Goal: Task Accomplishment & Management: Use online tool/utility

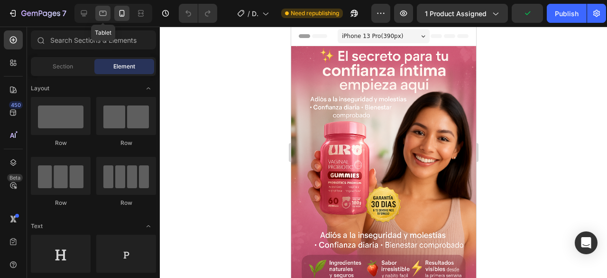
click at [106, 14] on icon at bounding box center [102, 13] width 9 height 9
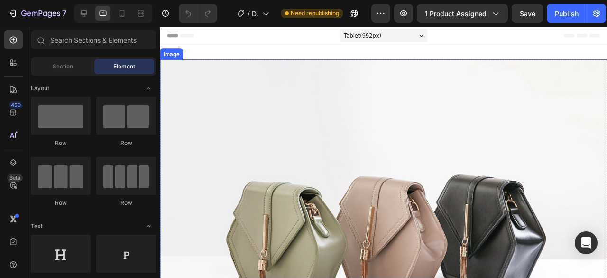
click at [373, 141] on img at bounding box center [395, 237] width 471 height 353
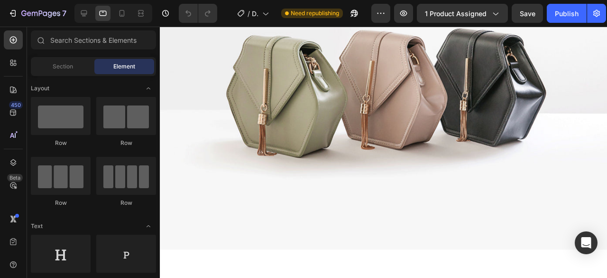
scroll to position [347, 0]
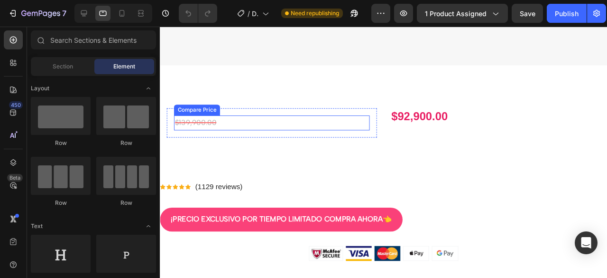
click at [292, 120] on div "$139,900.00" at bounding box center [278, 128] width 206 height 16
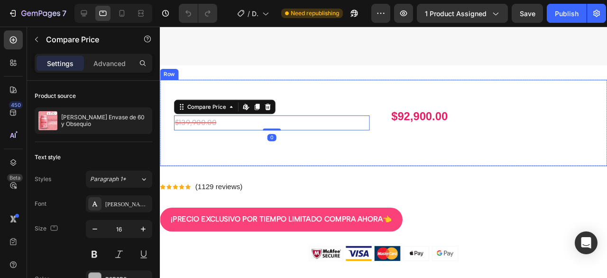
click at [287, 93] on div "$139,900.00 Compare Price Edit content in Shopify 0 Compare Price Edit content …" at bounding box center [395, 128] width 471 height 91
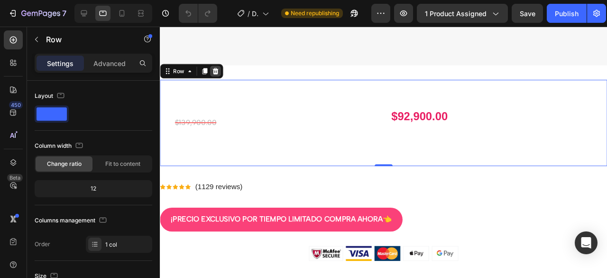
click at [216, 70] on icon at bounding box center [218, 73] width 6 height 7
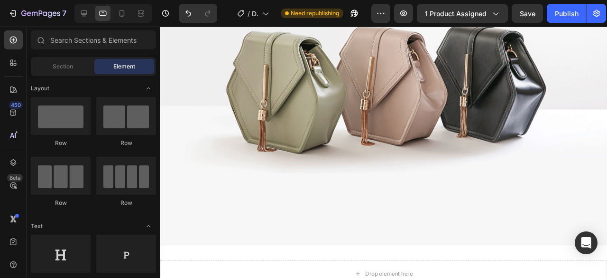
scroll to position [91, 0]
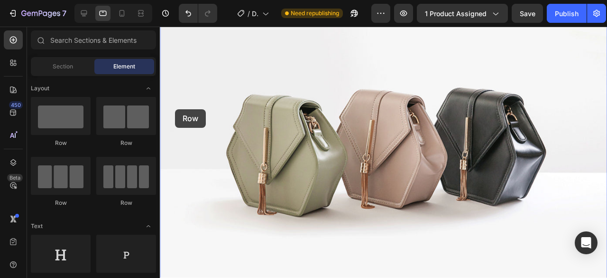
drag, startPoint x: 271, startPoint y: 144, endPoint x: 219, endPoint y: 104, distance: 66.0
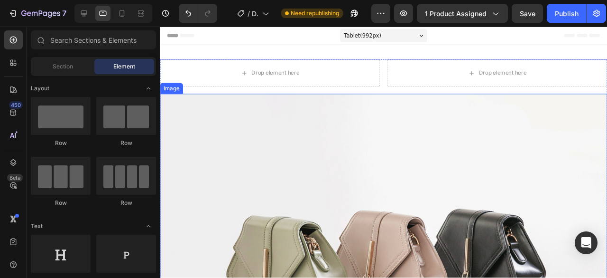
click at [480, 167] on img at bounding box center [395, 273] width 471 height 353
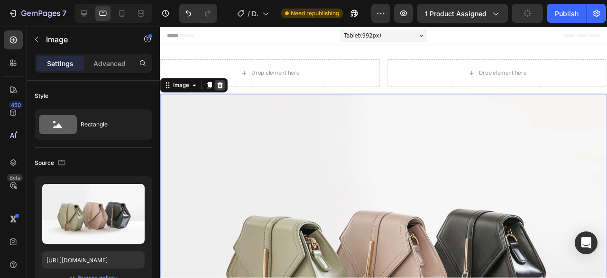
click at [222, 89] on icon at bounding box center [223, 88] width 6 height 7
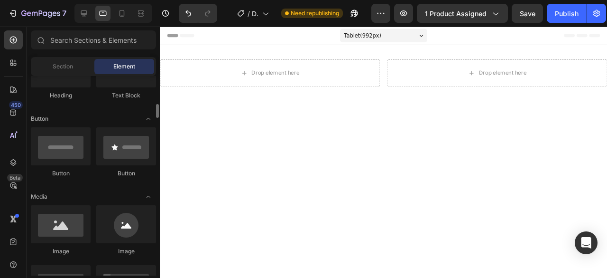
scroll to position [199, 0]
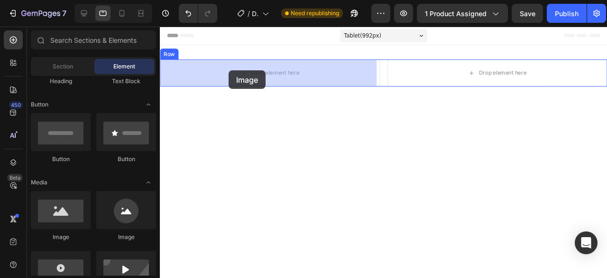
drag, startPoint x: 224, startPoint y: 236, endPoint x: 232, endPoint y: 73, distance: 163.4
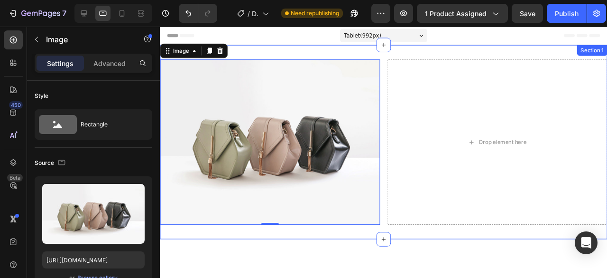
click at [351, 55] on div "Image 0 Drop element here Row Row Section 1" at bounding box center [395, 148] width 471 height 204
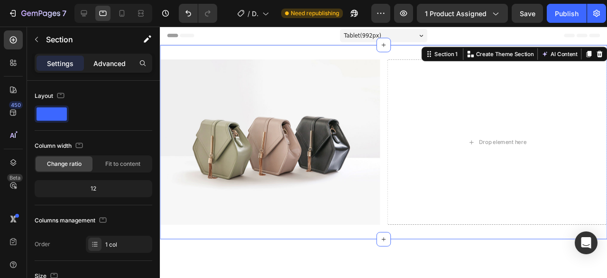
click at [119, 68] on div "Advanced" at bounding box center [109, 63] width 47 height 15
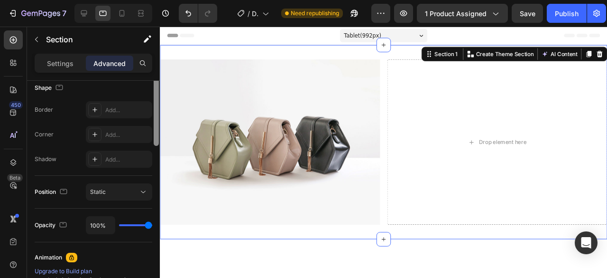
drag, startPoint x: 157, startPoint y: 91, endPoint x: 158, endPoint y: 179, distance: 88.3
click at [158, 146] on div at bounding box center [156, 108] width 5 height 76
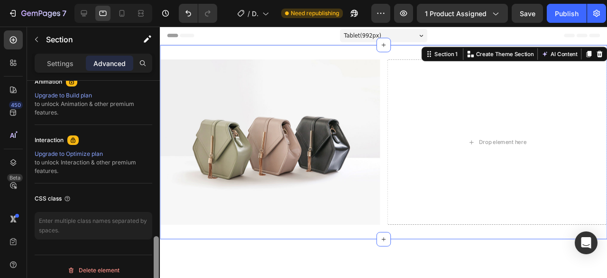
scroll to position [435, 0]
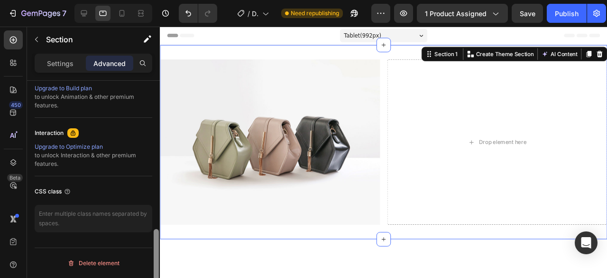
drag, startPoint x: 158, startPoint y: 179, endPoint x: 152, endPoint y: 246, distance: 67.6
click at [152, 246] on div "Display on Desktop Yes No Tablet Yes No Mobile Yes No Spacing (px) 0 0 0 0 32 0…" at bounding box center [93, 193] width 133 height 224
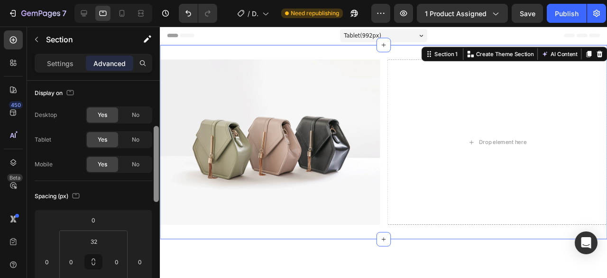
scroll to position [0, 0]
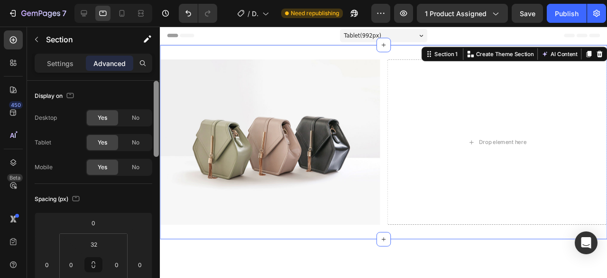
drag, startPoint x: 155, startPoint y: 233, endPoint x: 131, endPoint y: 49, distance: 185.6
click at [131, 49] on div "Sections(18) Elements(84) Section Element Hero Section Product Detail Brands Tr…" at bounding box center [93, 152] width 133 height 251
click at [63, 62] on p "Settings" at bounding box center [60, 63] width 27 height 10
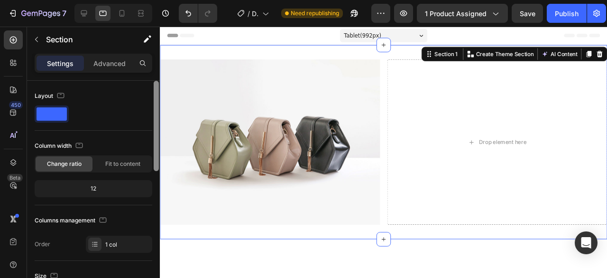
drag, startPoint x: 156, startPoint y: 93, endPoint x: 147, endPoint y: 86, distance: 11.6
click at [147, 86] on div "Layout Column width Change ratio Fit to content 12 Columns management Order 1 c…" at bounding box center [93, 193] width 133 height 224
click at [128, 65] on div "Advanced" at bounding box center [109, 63] width 47 height 15
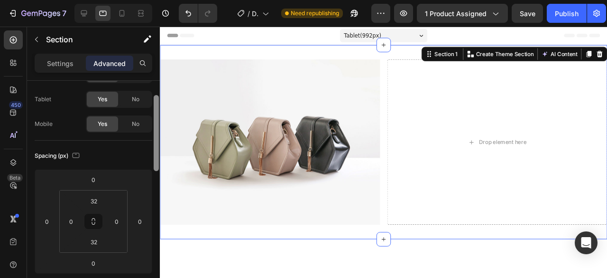
drag, startPoint x: 154, startPoint y: 145, endPoint x: 154, endPoint y: 162, distance: 17.1
click at [154, 162] on div at bounding box center [156, 133] width 5 height 76
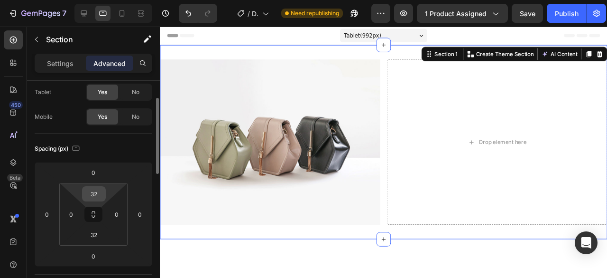
click at [98, 195] on input "32" at bounding box center [93, 193] width 19 height 14
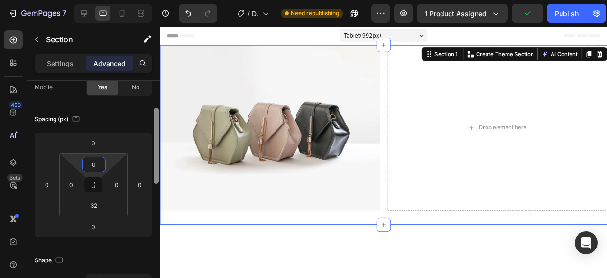
drag, startPoint x: 158, startPoint y: 164, endPoint x: 156, endPoint y: 174, distance: 10.6
click at [156, 174] on div at bounding box center [156, 146] width 5 height 76
type input "0"
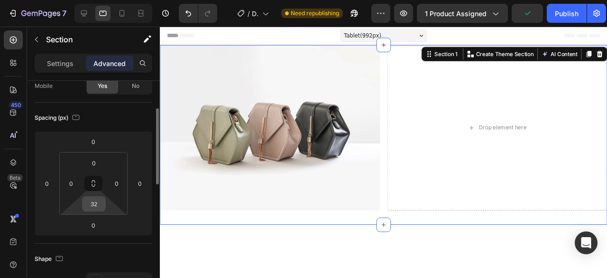
click at [87, 202] on input "32" at bounding box center [93, 203] width 19 height 14
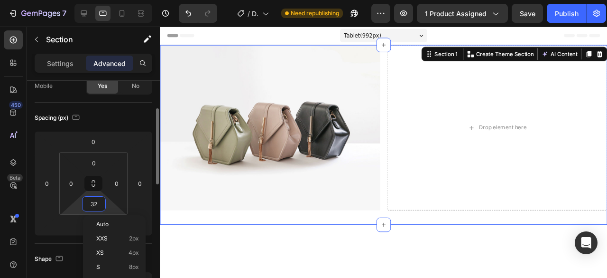
type input "0"
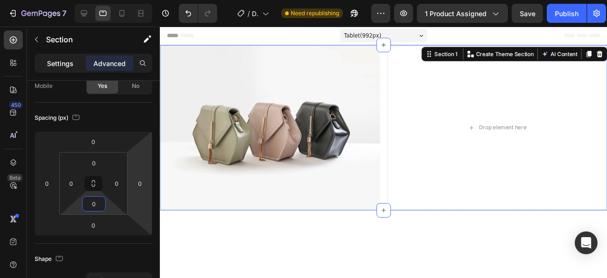
click at [74, 64] on div "Settings" at bounding box center [60, 63] width 47 height 15
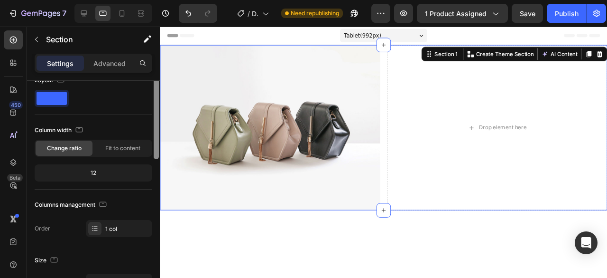
scroll to position [0, 0]
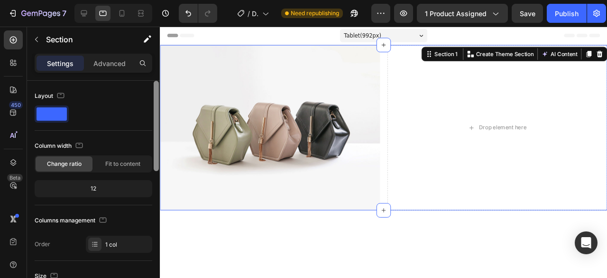
drag, startPoint x: 156, startPoint y: 169, endPoint x: 150, endPoint y: 109, distance: 60.5
click at [150, 109] on div "Layout Column width Change ratio Fit to content 12 Columns management Order 1 c…" at bounding box center [93, 193] width 133 height 224
click at [250, 109] on img at bounding box center [276, 133] width 232 height 174
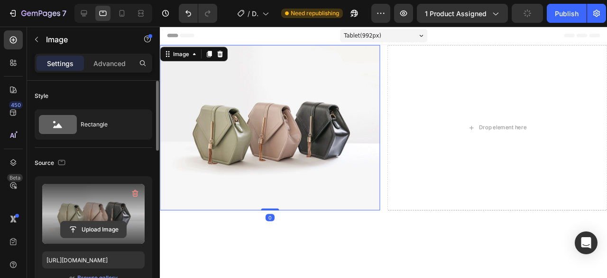
click at [87, 230] on input "file" at bounding box center [93, 229] width 65 height 16
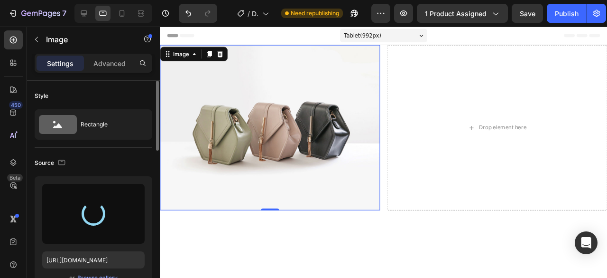
type input "[URL][DOMAIN_NAME]"
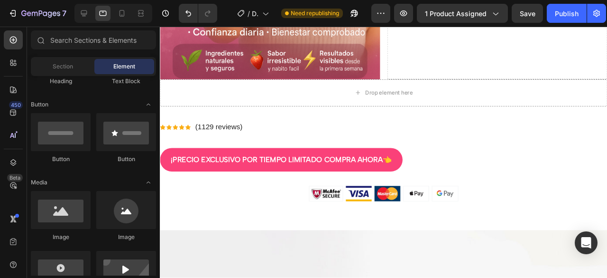
scroll to position [223, 0]
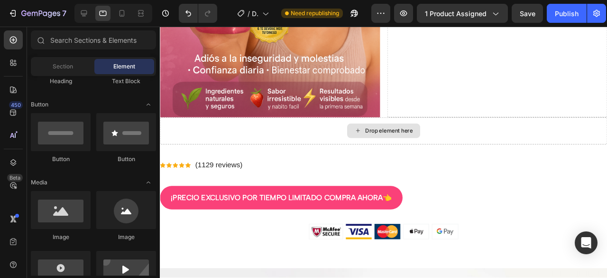
click at [461, 132] on div "Drop element here" at bounding box center [395, 136] width 471 height 28
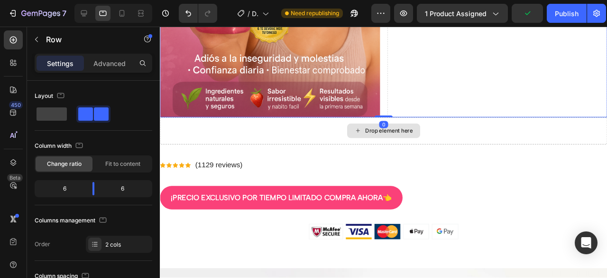
click at [473, 129] on div "Drop element here" at bounding box center [395, 136] width 471 height 28
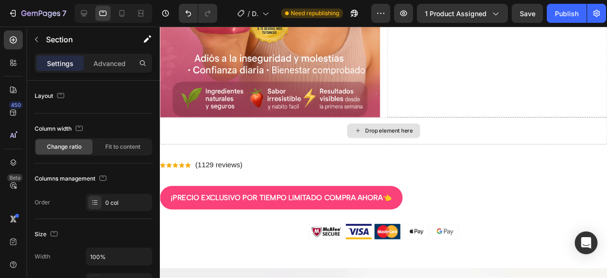
click at [533, 134] on div "Drop element here" at bounding box center [395, 136] width 471 height 28
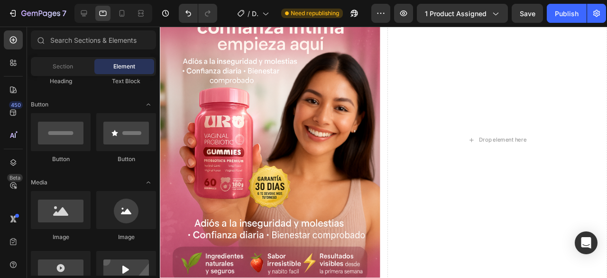
scroll to position [0, 0]
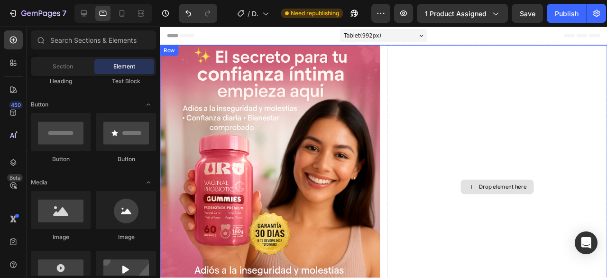
click at [502, 92] on div "Drop element here" at bounding box center [515, 195] width 232 height 298
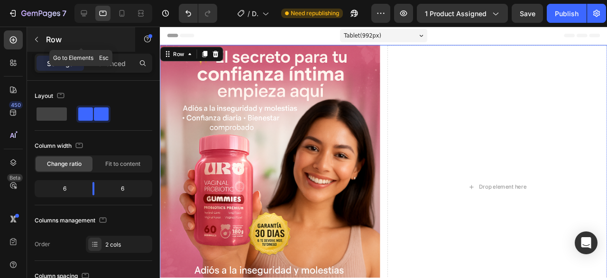
click at [84, 36] on p "Row" at bounding box center [86, 39] width 81 height 11
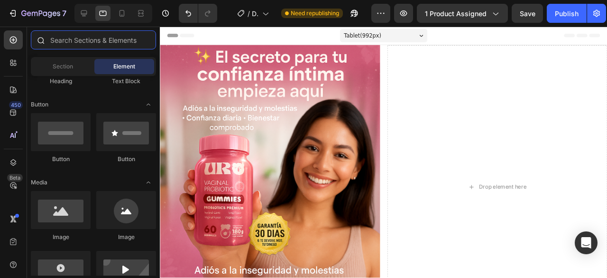
click at [82, 36] on input "text" at bounding box center [93, 39] width 125 height 19
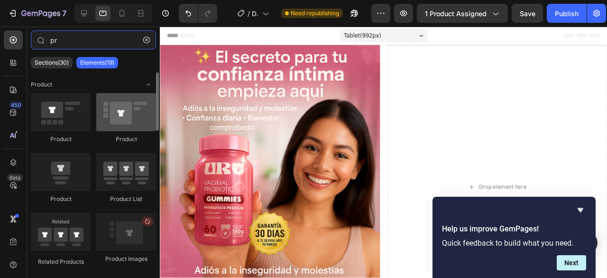
type input "pr"
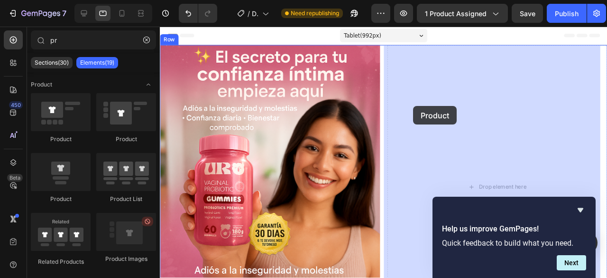
drag, startPoint x: 292, startPoint y: 151, endPoint x: 427, endPoint y: 110, distance: 140.9
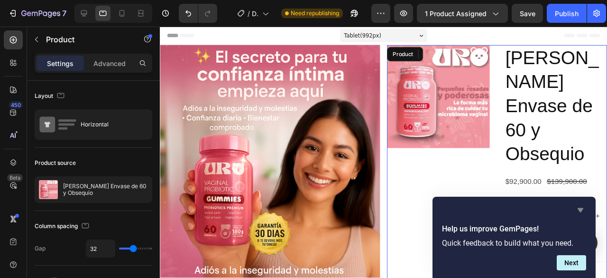
click at [581, 212] on icon "Hide survey" at bounding box center [581, 210] width 6 height 4
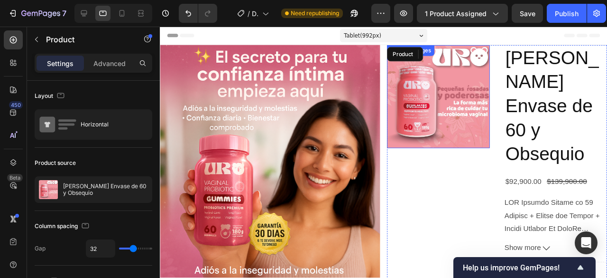
click at [478, 99] on img at bounding box center [453, 100] width 108 height 108
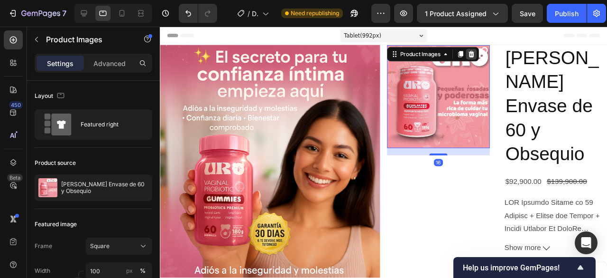
click at [488, 53] on icon at bounding box center [488, 56] width 8 height 8
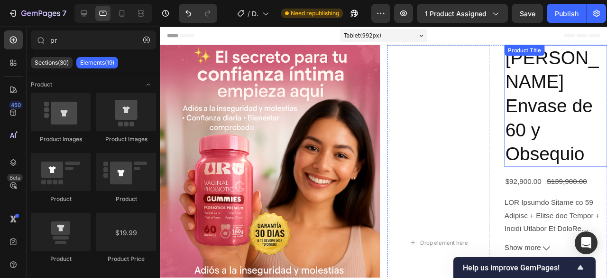
click at [538, 90] on h2 "[PERSON_NAME] Envase de 60 y Obsequio" at bounding box center [576, 110] width 108 height 128
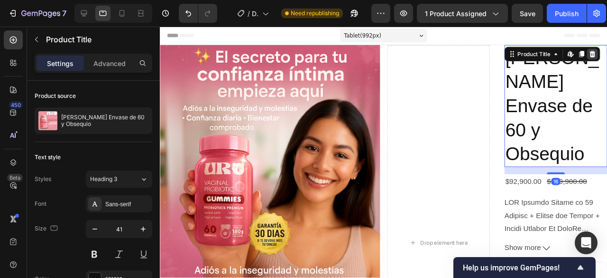
click at [607, 58] on icon at bounding box center [615, 55] width 6 height 7
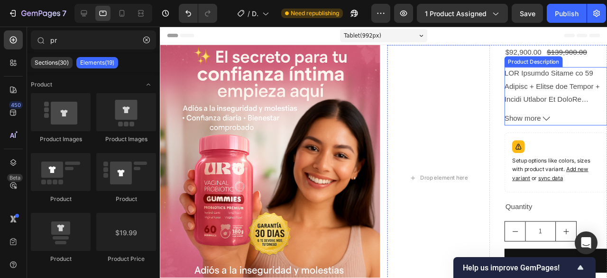
click at [569, 90] on div at bounding box center [576, 89] width 108 height 40
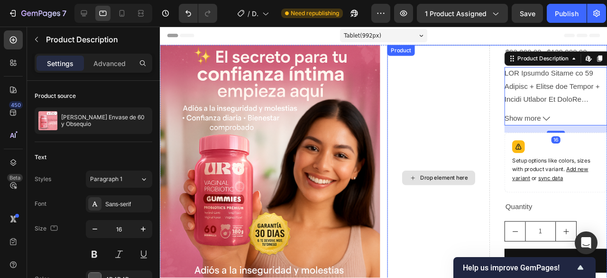
click at [475, 106] on div "Drop element here" at bounding box center [453, 185] width 108 height 279
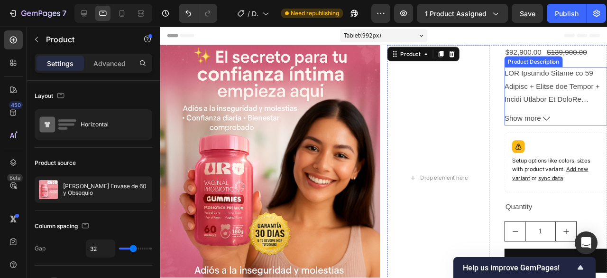
click at [588, 90] on div at bounding box center [576, 89] width 108 height 40
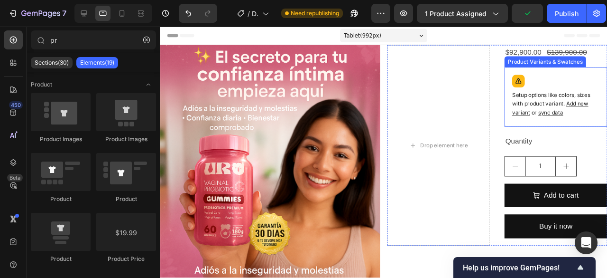
click at [579, 76] on div "Setup options like colors, sizes with product variant. Add new variant or sync …" at bounding box center [577, 101] width 100 height 54
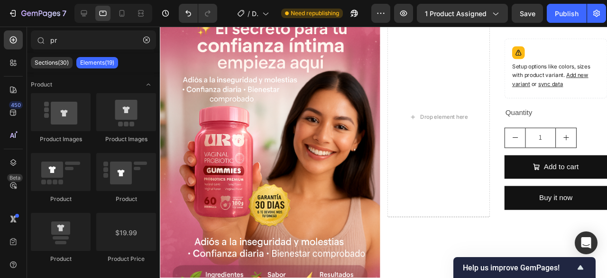
scroll to position [35, 0]
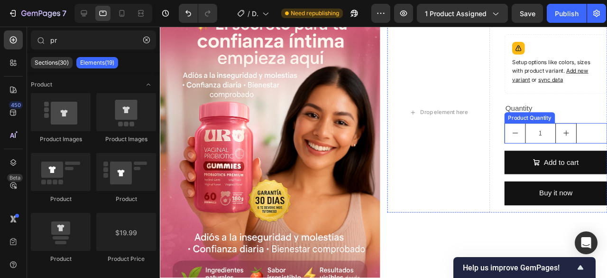
click at [607, 135] on div "1" at bounding box center [576, 138] width 108 height 21
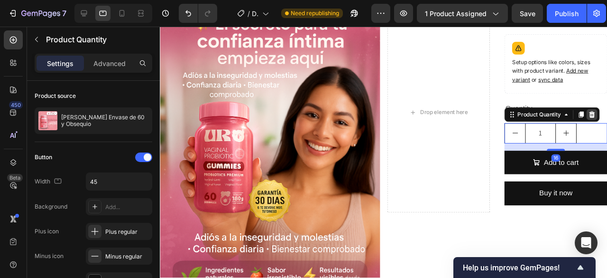
click at [607, 121] on icon at bounding box center [615, 118] width 6 height 7
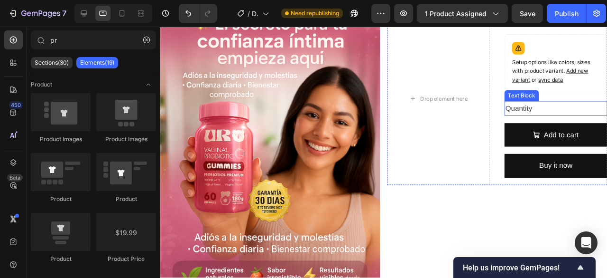
click at [561, 116] on div "Quantity" at bounding box center [576, 113] width 108 height 16
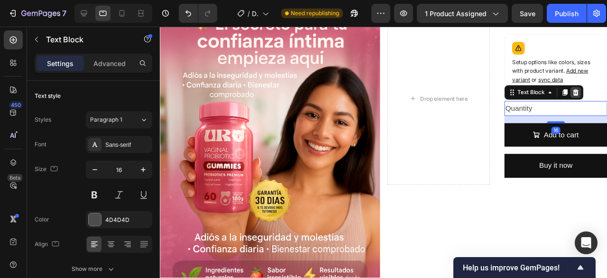
click at [595, 93] on icon at bounding box center [598, 96] width 6 height 7
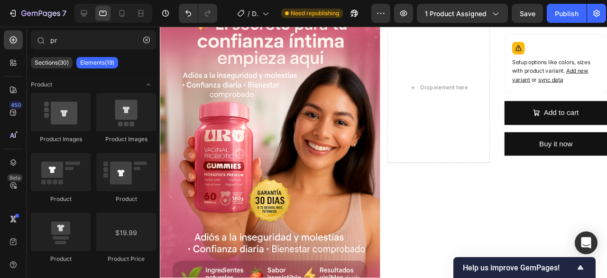
scroll to position [0, 0]
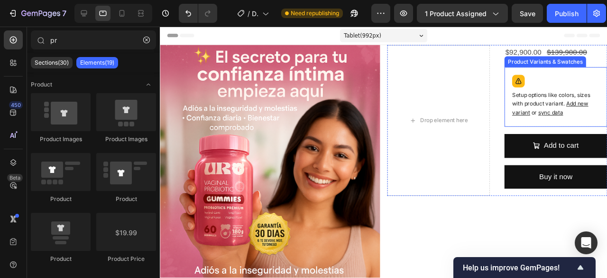
click at [571, 95] on p "Setup options like colors, sizes with product variant. Add new variant or sync …" at bounding box center [576, 108] width 92 height 28
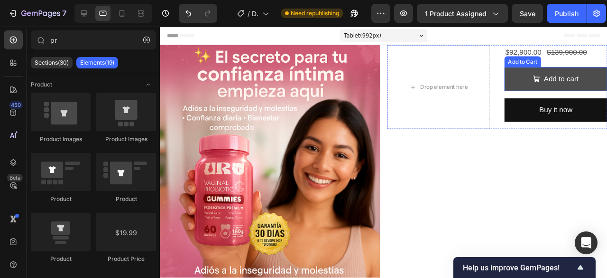
click at [545, 89] on button "Add to cart" at bounding box center [576, 81] width 108 height 25
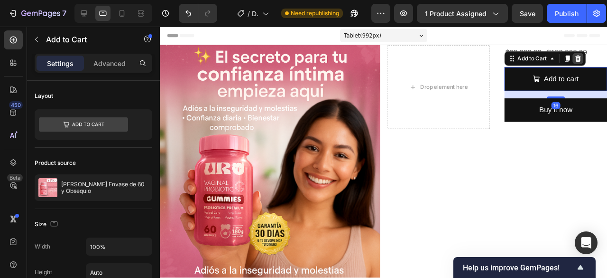
click at [597, 63] on icon at bounding box center [600, 60] width 6 height 7
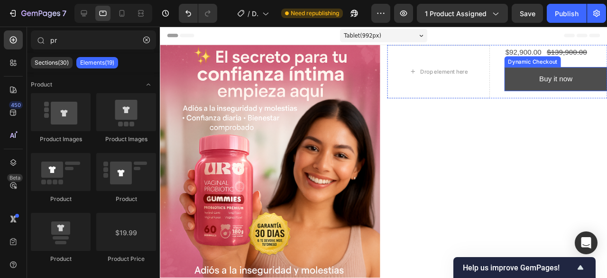
click at [539, 85] on button "Buy it now" at bounding box center [576, 81] width 108 height 25
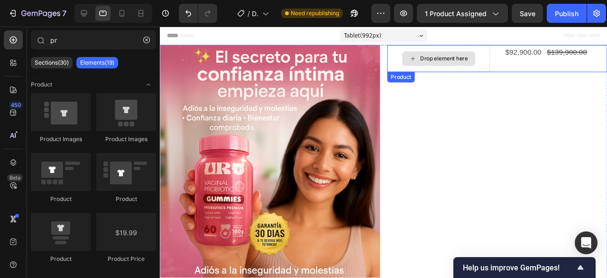
click at [463, 69] on div "Drop element here" at bounding box center [453, 60] width 108 height 28
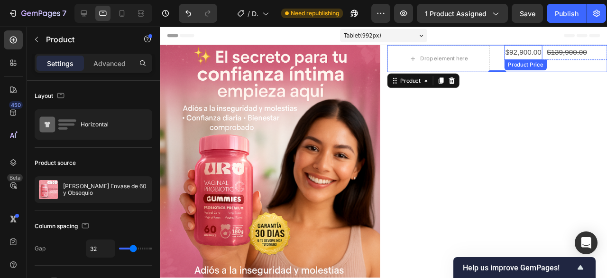
click at [539, 57] on div "$92,900.00 Product Price Product Price" at bounding box center [542, 54] width 40 height 16
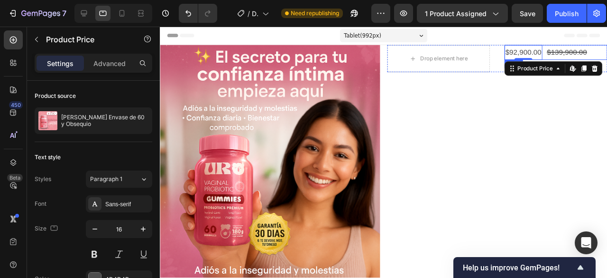
click at [607, 53] on div "$92,900.00 Product Price Edit content in Shopify 0 Product Price Edit content i…" at bounding box center [576, 54] width 108 height 16
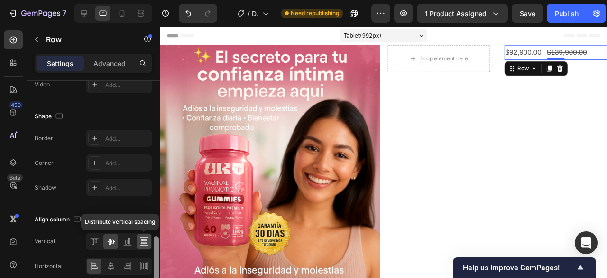
scroll to position [438, 0]
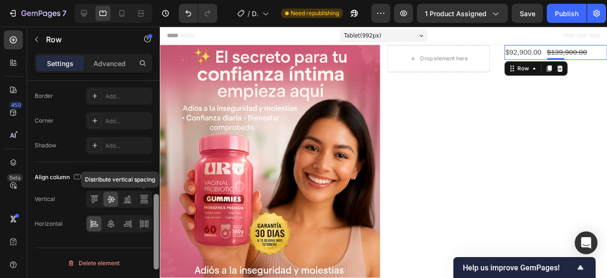
drag, startPoint x: 156, startPoint y: 91, endPoint x: 146, endPoint y: 241, distance: 150.2
click at [146, 241] on div "Layout Column width Change ratio Fit to content Columns management Order 2 cols…" at bounding box center [93, 193] width 133 height 224
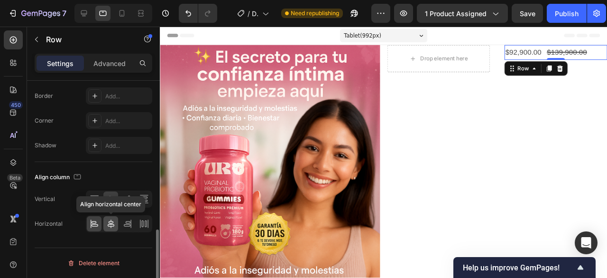
click at [110, 220] on icon at bounding box center [110, 223] width 9 height 9
click at [126, 226] on icon at bounding box center [127, 223] width 9 height 9
click at [112, 223] on icon at bounding box center [111, 223] width 7 height 9
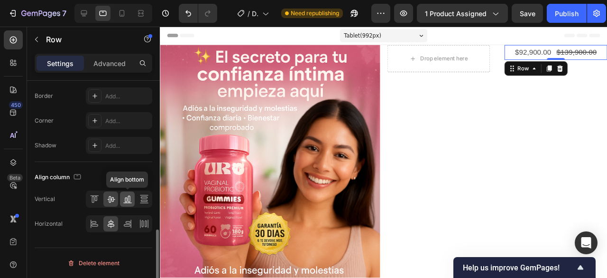
click at [130, 200] on icon at bounding box center [129, 198] width 2 height 7
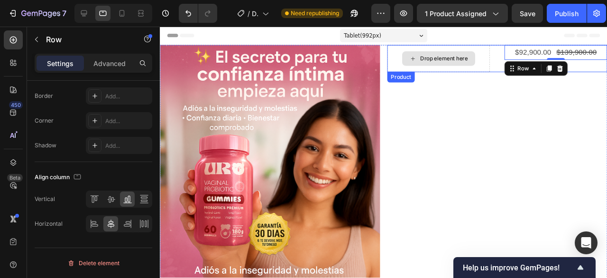
click at [488, 64] on div "Drop element here" at bounding box center [453, 60] width 108 height 28
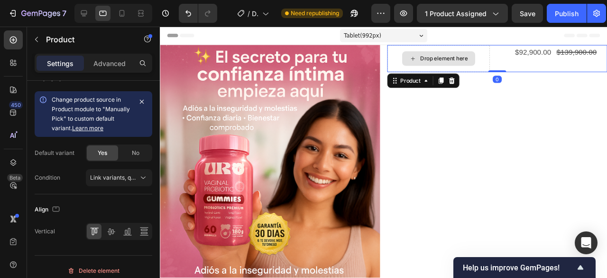
scroll to position [0, 0]
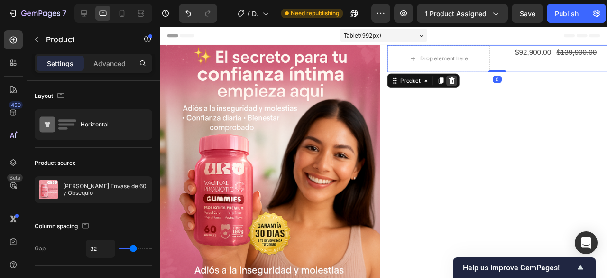
click at [465, 84] on icon at bounding box center [467, 83] width 6 height 7
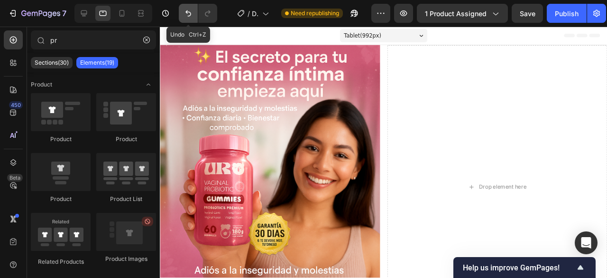
click at [190, 14] on icon "Undo/Redo" at bounding box center [188, 13] width 9 height 9
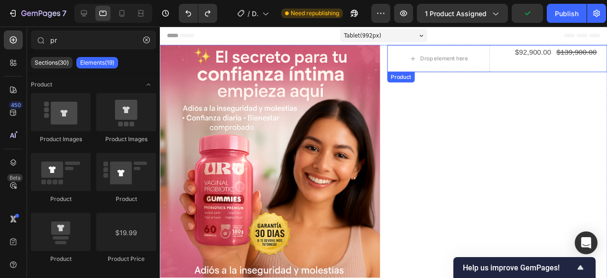
click at [510, 62] on div "Drop element here $92,900.00 Product Price Product Price $139,900.00 Product Pr…" at bounding box center [515, 60] width 232 height 28
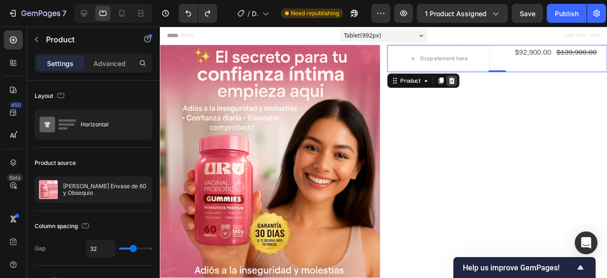
click at [465, 83] on icon at bounding box center [467, 83] width 6 height 7
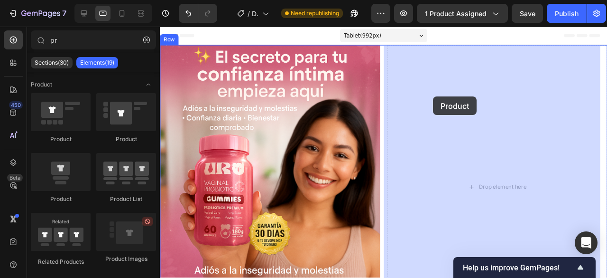
drag, startPoint x: 212, startPoint y: 204, endPoint x: 447, endPoint y: 100, distance: 257.3
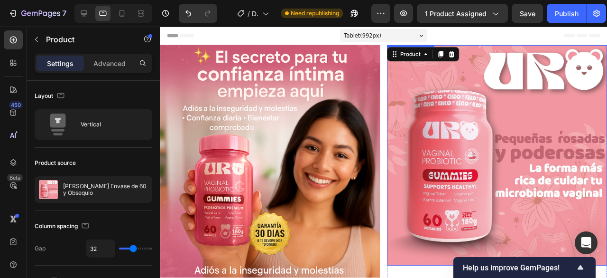
click at [560, 100] on img at bounding box center [515, 162] width 232 height 232
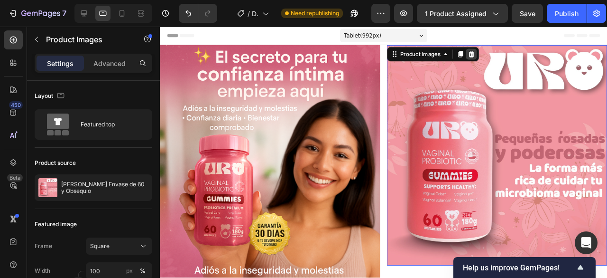
click at [485, 60] on div at bounding box center [487, 55] width 11 height 11
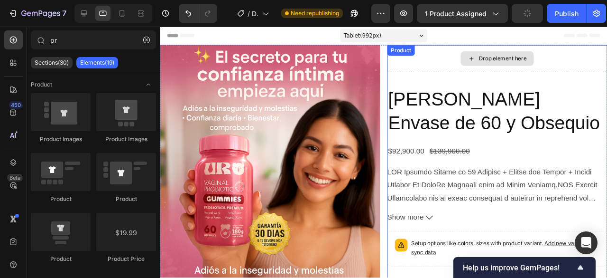
click at [437, 71] on div "Drop element here" at bounding box center [515, 60] width 232 height 28
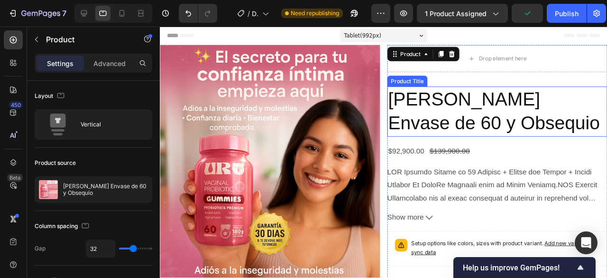
click at [482, 106] on h2 "[PERSON_NAME] Envase de 60 y Obsequio" at bounding box center [515, 116] width 232 height 53
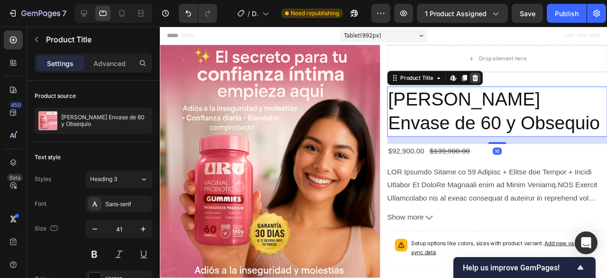
click at [489, 83] on icon at bounding box center [492, 80] width 6 height 7
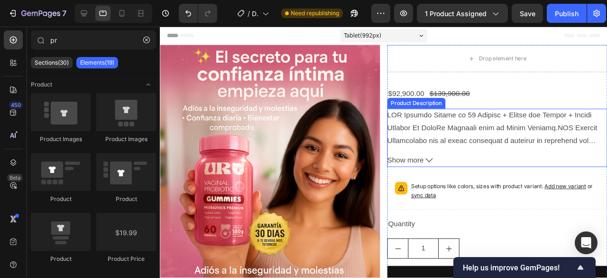
click at [529, 160] on button "Show more" at bounding box center [515, 167] width 232 height 14
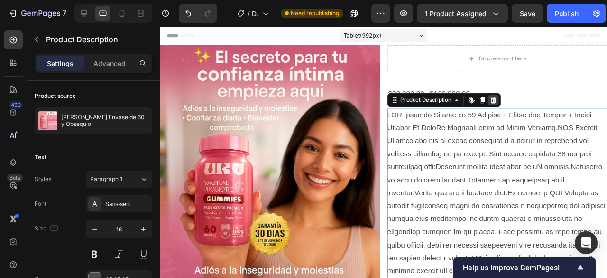
click at [507, 99] on div at bounding box center [510, 103] width 11 height 11
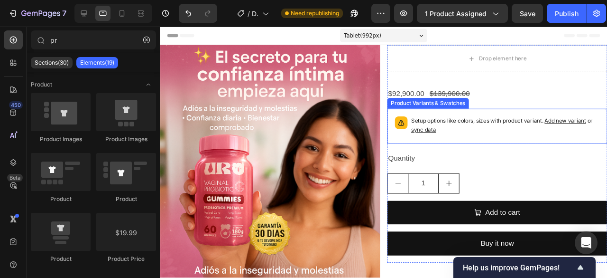
click at [495, 141] on div "Setup options like colors, sizes with product variant. Add new variant or sync …" at bounding box center [523, 131] width 198 height 21
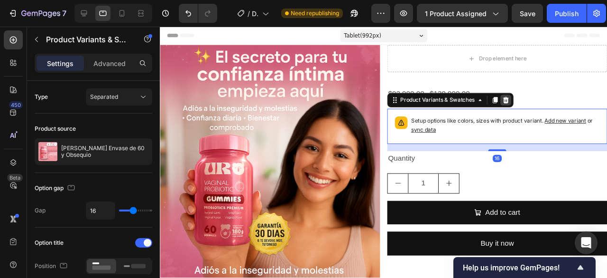
click at [521, 102] on icon at bounding box center [524, 104] width 6 height 7
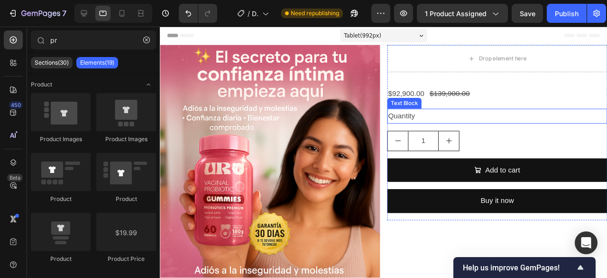
click at [470, 124] on div "Quantity" at bounding box center [515, 121] width 232 height 16
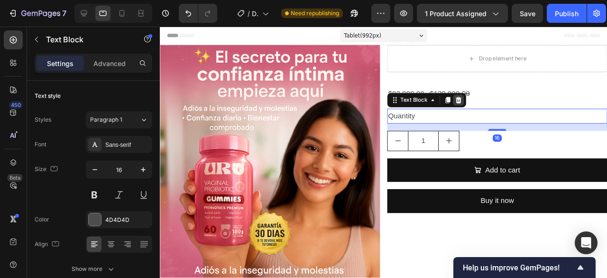
click at [471, 108] on div at bounding box center [473, 103] width 11 height 11
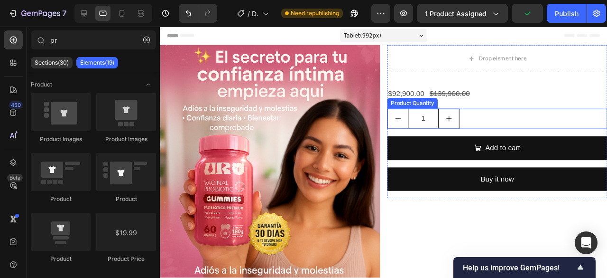
click at [488, 124] on div "1" at bounding box center [515, 123] width 232 height 21
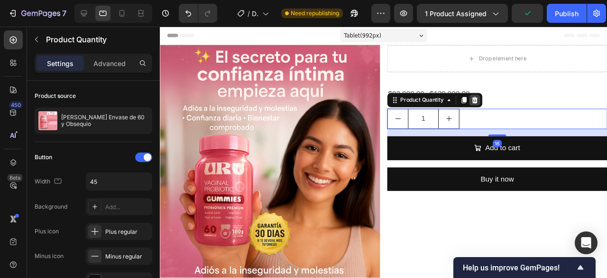
click at [489, 106] on icon at bounding box center [491, 104] width 6 height 7
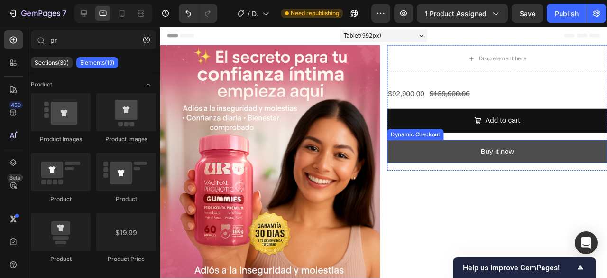
click at [455, 153] on button "Buy it now" at bounding box center [515, 158] width 232 height 25
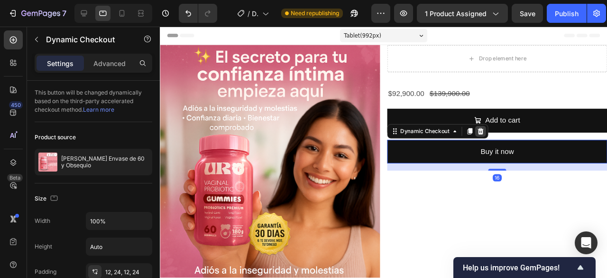
click at [494, 140] on div at bounding box center [497, 136] width 11 height 11
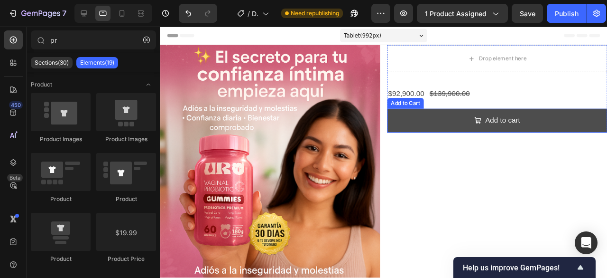
click at [502, 133] on button "Add to cart" at bounding box center [515, 125] width 232 height 25
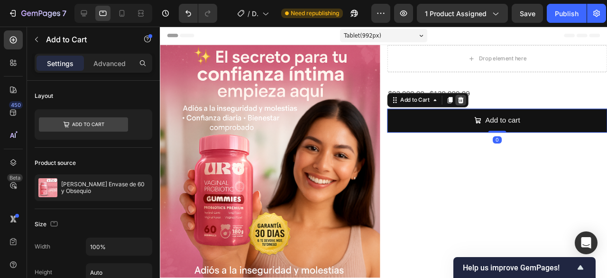
click at [474, 107] on icon at bounding box center [477, 104] width 6 height 7
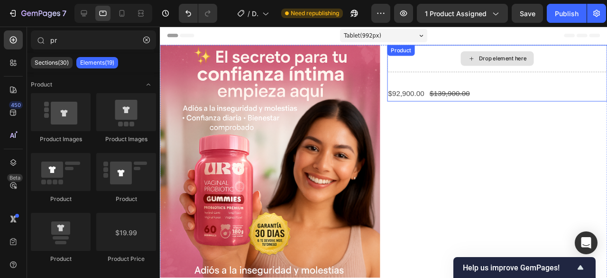
click at [463, 67] on div "Drop element here" at bounding box center [515, 60] width 232 height 28
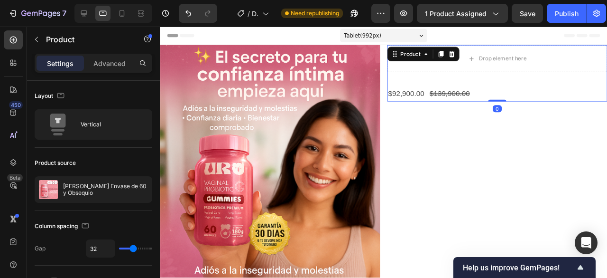
click at [529, 89] on div "Drop element here $92,900.00 Product Price Product Price $139,900.00 Product Pr…" at bounding box center [515, 75] width 232 height 59
click at [510, 95] on div "$92,900.00 Product Price Product Price $139,900.00 Product Price Product Price …" at bounding box center [515, 98] width 232 height 16
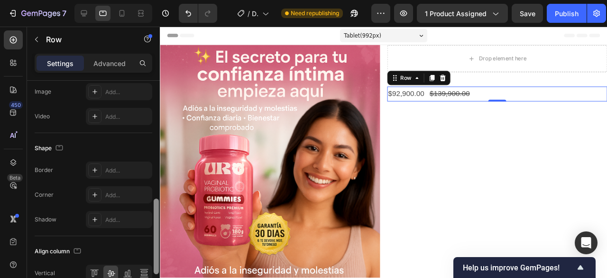
scroll to position [375, 0]
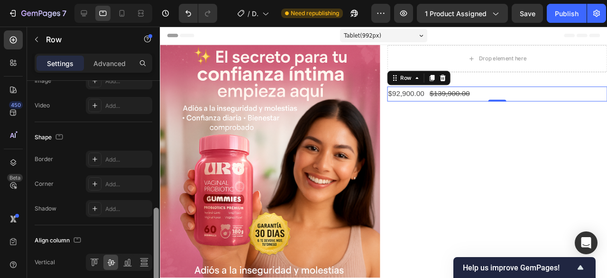
drag, startPoint x: 156, startPoint y: 142, endPoint x: 151, endPoint y: 270, distance: 127.2
click at [151, 270] on div "Layout Column width Change ratio Fit to content Columns management Order 2 cols…" at bounding box center [93, 193] width 133 height 224
click at [128, 260] on icon at bounding box center [129, 262] width 2 height 7
click at [113, 263] on icon at bounding box center [111, 262] width 8 height 7
click at [95, 261] on icon at bounding box center [94, 261] width 9 height 9
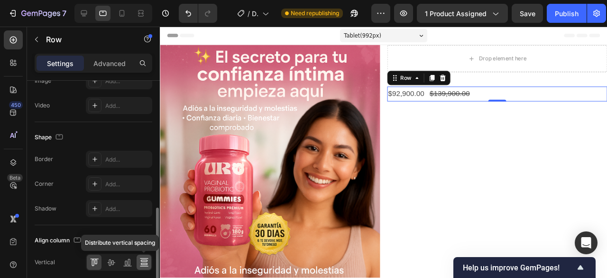
click at [144, 262] on icon at bounding box center [143, 261] width 9 height 9
click at [123, 263] on icon at bounding box center [127, 261] width 9 height 9
click at [113, 261] on icon at bounding box center [111, 262] width 8 height 7
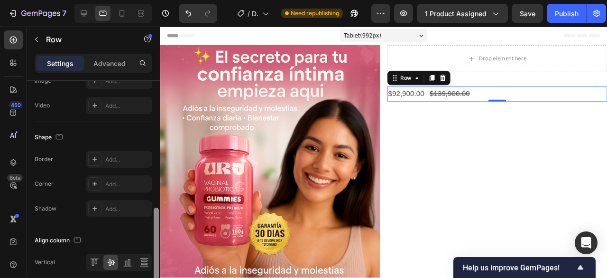
scroll to position [438, 0]
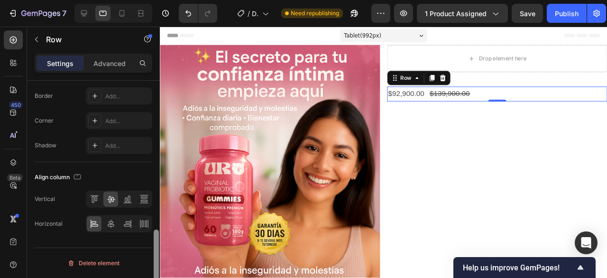
drag, startPoint x: 155, startPoint y: 234, endPoint x: 153, endPoint y: 269, distance: 34.7
click at [153, 269] on div at bounding box center [156, 193] width 7 height 224
click at [112, 223] on icon at bounding box center [110, 223] width 9 height 9
drag, startPoint x: 153, startPoint y: 239, endPoint x: 158, endPoint y: 208, distance: 30.7
click at [158, 208] on div at bounding box center [156, 193] width 7 height 224
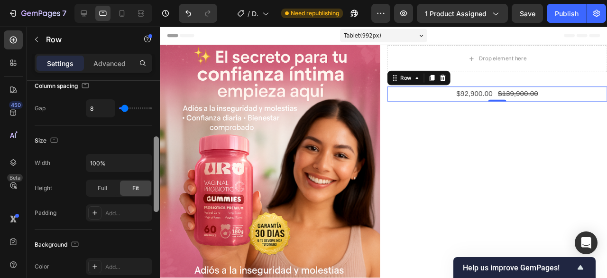
scroll to position [167, 0]
drag, startPoint x: 158, startPoint y: 235, endPoint x: 158, endPoint y: 143, distance: 92.0
click at [158, 143] on div at bounding box center [156, 174] width 5 height 75
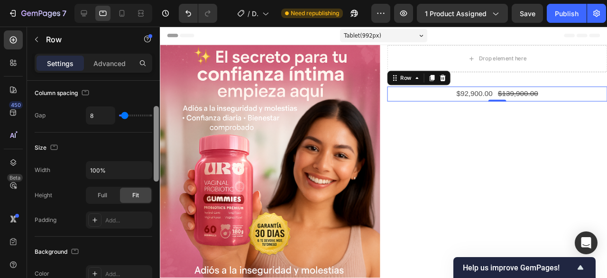
scroll to position [126, 0]
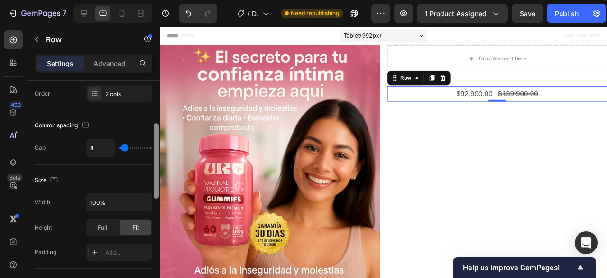
drag, startPoint x: 156, startPoint y: 178, endPoint x: 150, endPoint y: 165, distance: 14.9
click at [150, 165] on div "Layout Column width Change ratio Fit to content Columns management Order 2 cols…" at bounding box center [93, 193] width 133 height 224
type input "22"
type input "24"
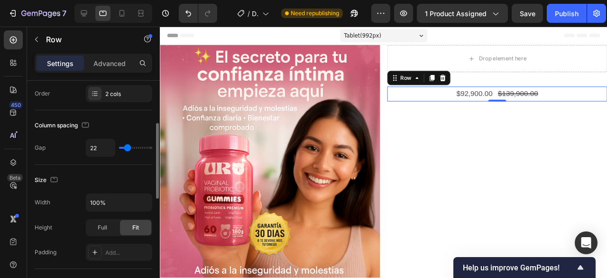
type input "24"
type input "27"
type input "24"
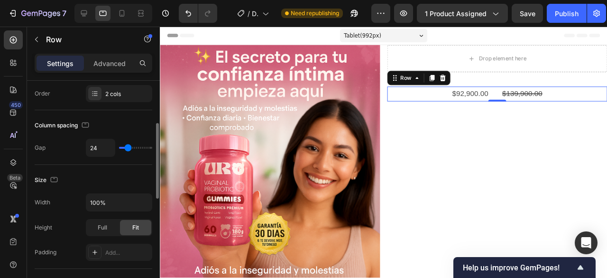
type input "22"
type input "20"
type input "18"
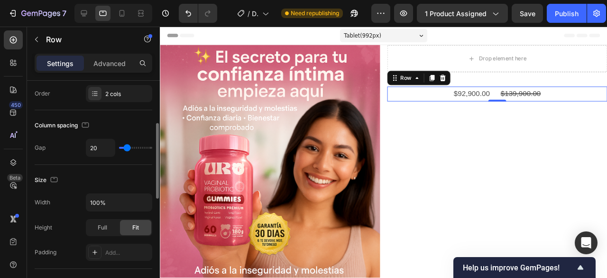
type input "18"
type input "16"
type input "13"
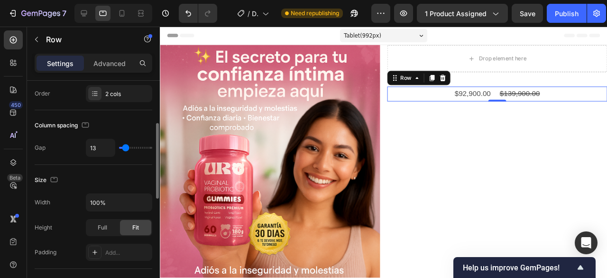
type input "11"
type input "9"
type input "7"
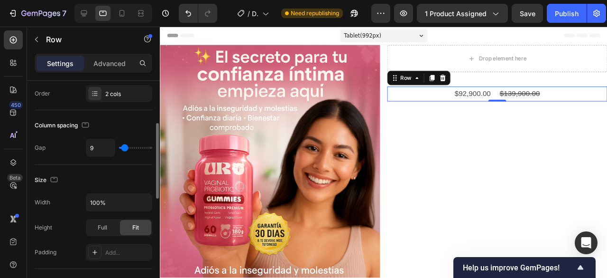
type input "7"
type input "4"
type input "2"
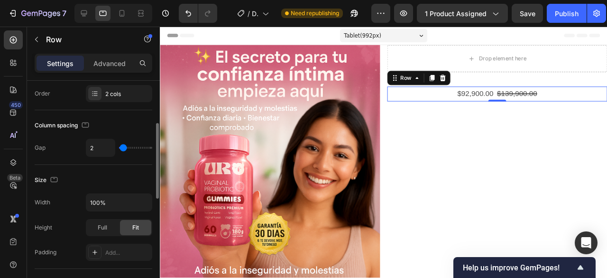
type input "0"
drag, startPoint x: 127, startPoint y: 149, endPoint x: 122, endPoint y: 149, distance: 4.8
type input "0"
click at [122, 149] on input "range" at bounding box center [135, 148] width 33 height 2
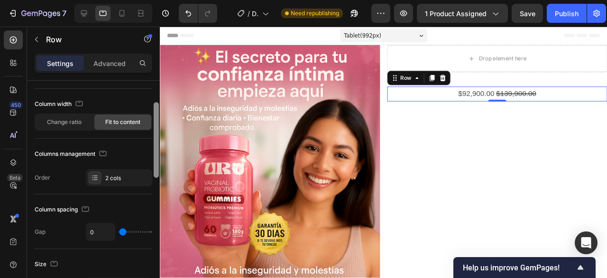
scroll to position [39, 0]
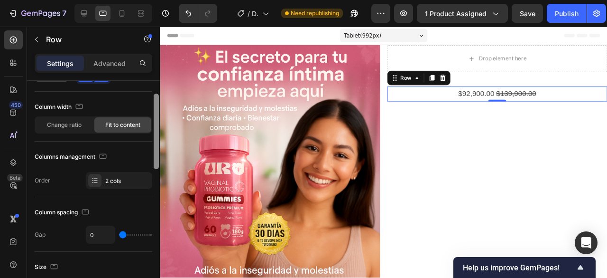
drag, startPoint x: 157, startPoint y: 138, endPoint x: 158, endPoint y: 109, distance: 29.4
click at [158, 109] on div at bounding box center [156, 130] width 5 height 75
click at [481, 97] on div "$92,900.00" at bounding box center [493, 98] width 40 height 16
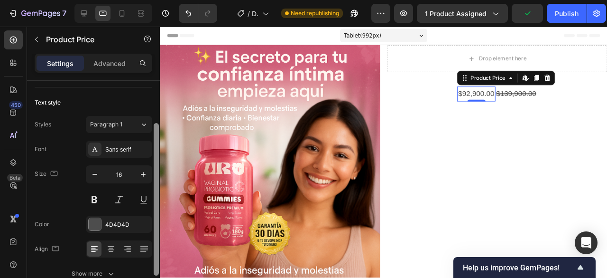
scroll to position [57, 0]
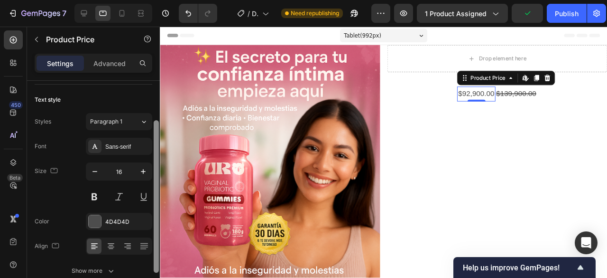
drag, startPoint x: 155, startPoint y: 160, endPoint x: 155, endPoint y: 199, distance: 39.4
click at [155, 199] on div at bounding box center [156, 196] width 5 height 152
click at [145, 177] on button "button" at bounding box center [143, 171] width 17 height 17
type input "18"
